Goal: Navigation & Orientation: Find specific page/section

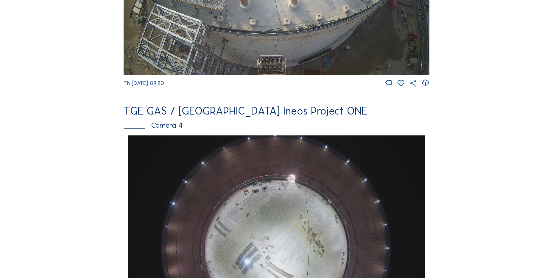
scroll to position [566, 0]
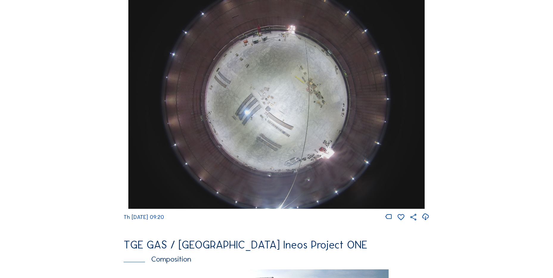
click at [426, 221] on icon at bounding box center [426, 217] width 8 height 10
drag, startPoint x: 91, startPoint y: 162, endPoint x: 93, endPoint y: 158, distance: 4.2
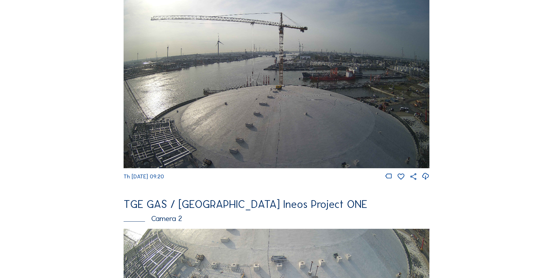
scroll to position [30, 0]
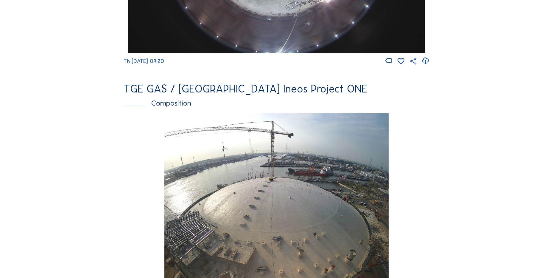
scroll to position [745, 0]
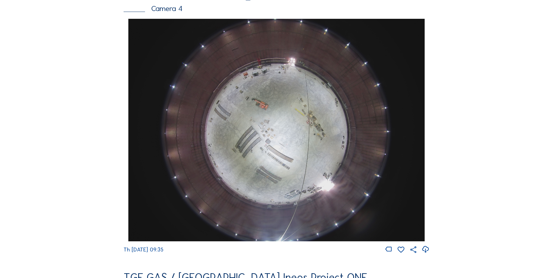
scroll to position [536, 0]
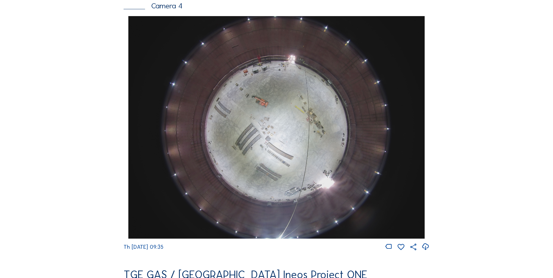
click at [426, 252] on icon at bounding box center [426, 247] width 8 height 10
click at [72, 138] on div "Feed Photo Show Map Search Fullscreen TGE GAS / [GEOGRAPHIC_DATA] Ineos Project…" at bounding box center [276, 17] width 415 height 1031
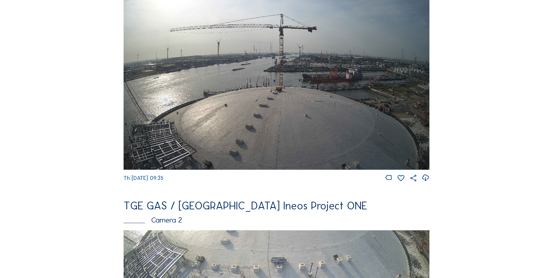
scroll to position [60, 0]
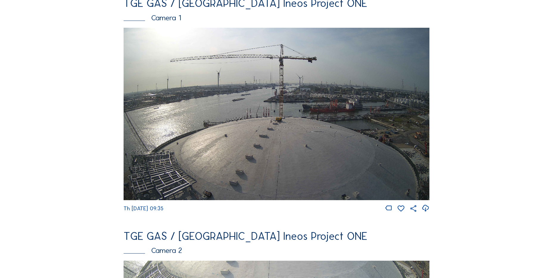
click at [425, 208] on icon at bounding box center [426, 208] width 8 height 10
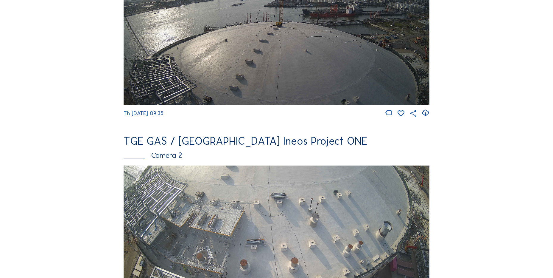
scroll to position [209, 0]
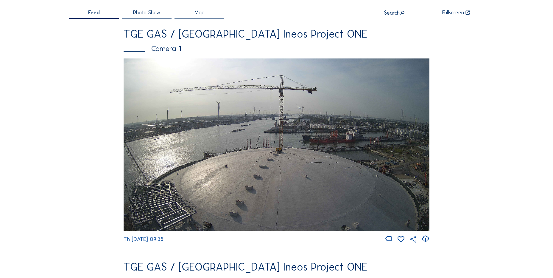
scroll to position [0, 0]
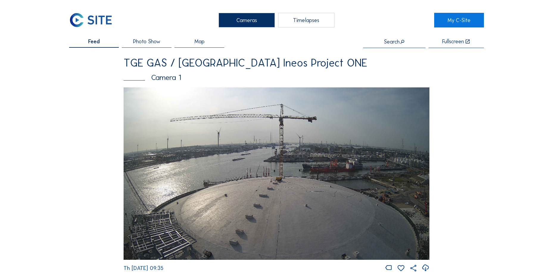
drag, startPoint x: 57, startPoint y: 169, endPoint x: 8, endPoint y: 195, distance: 55.3
